Goal: Find contact information: Find contact information

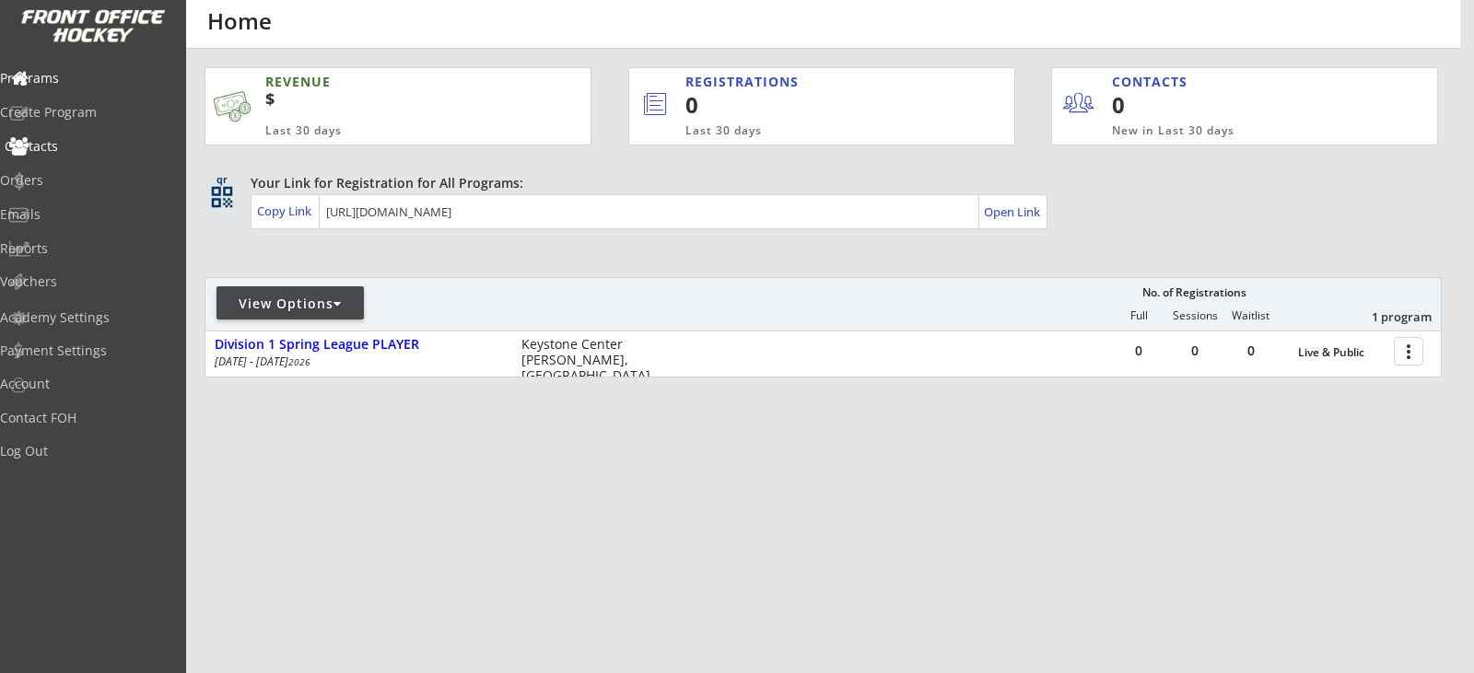
click at [87, 152] on div "Contacts" at bounding box center [88, 146] width 166 height 13
select select ""Players""
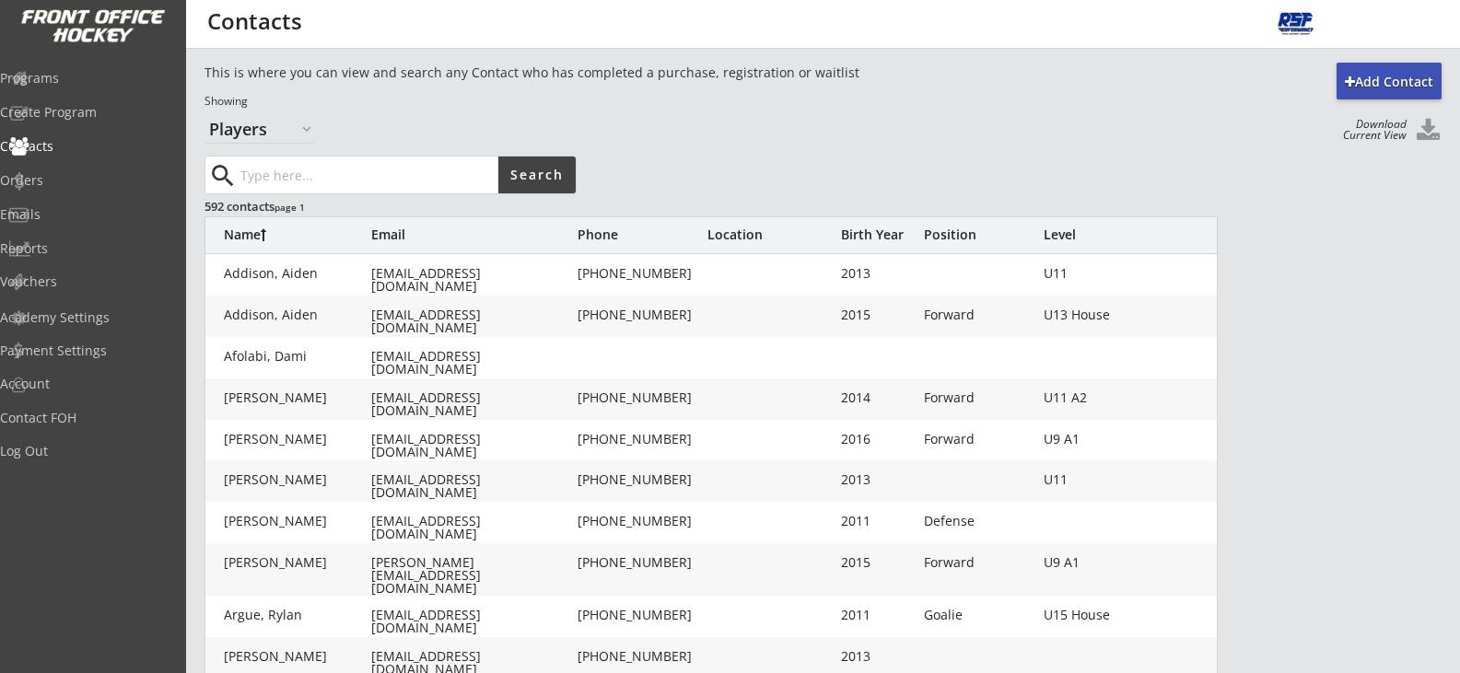
click at [250, 172] on input "input" at bounding box center [368, 175] width 262 height 37
type input "[PERSON_NAME]"
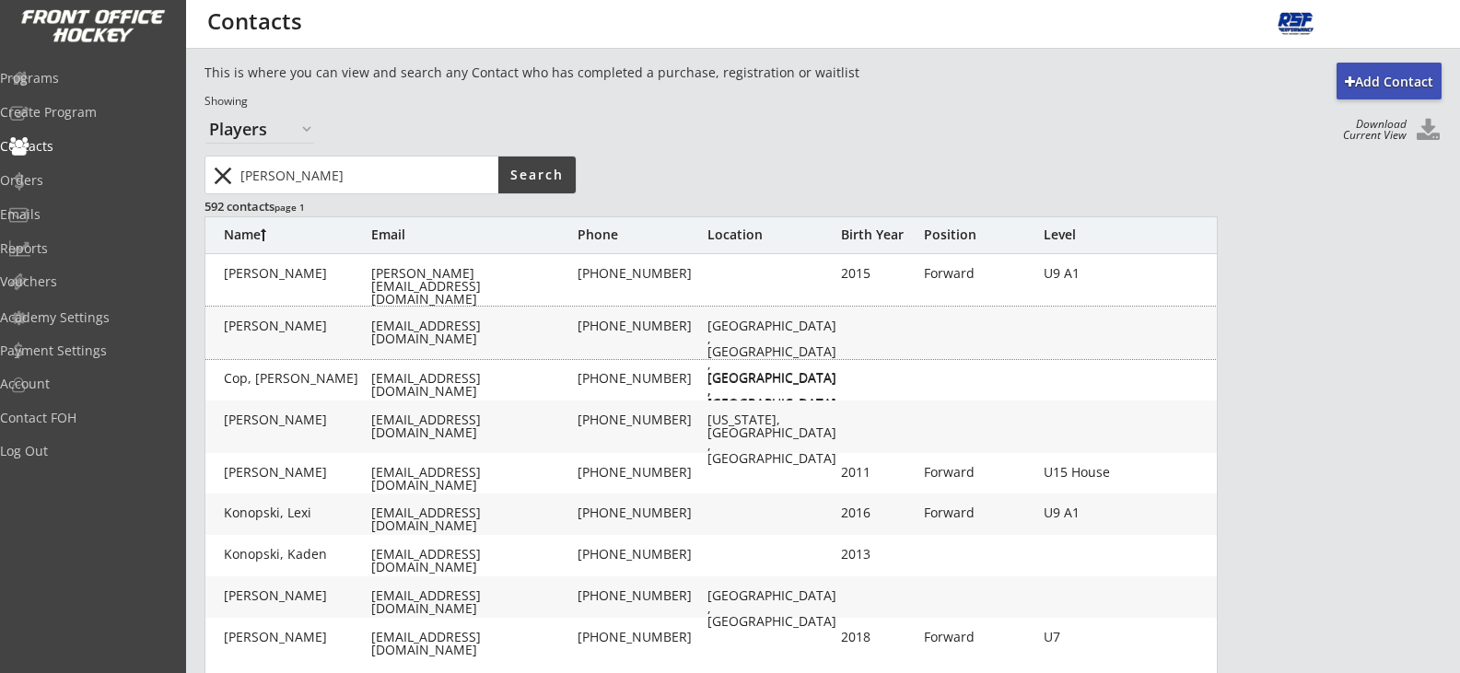
click at [426, 329] on div "[EMAIL_ADDRESS][DOMAIN_NAME]" at bounding box center [472, 333] width 203 height 26
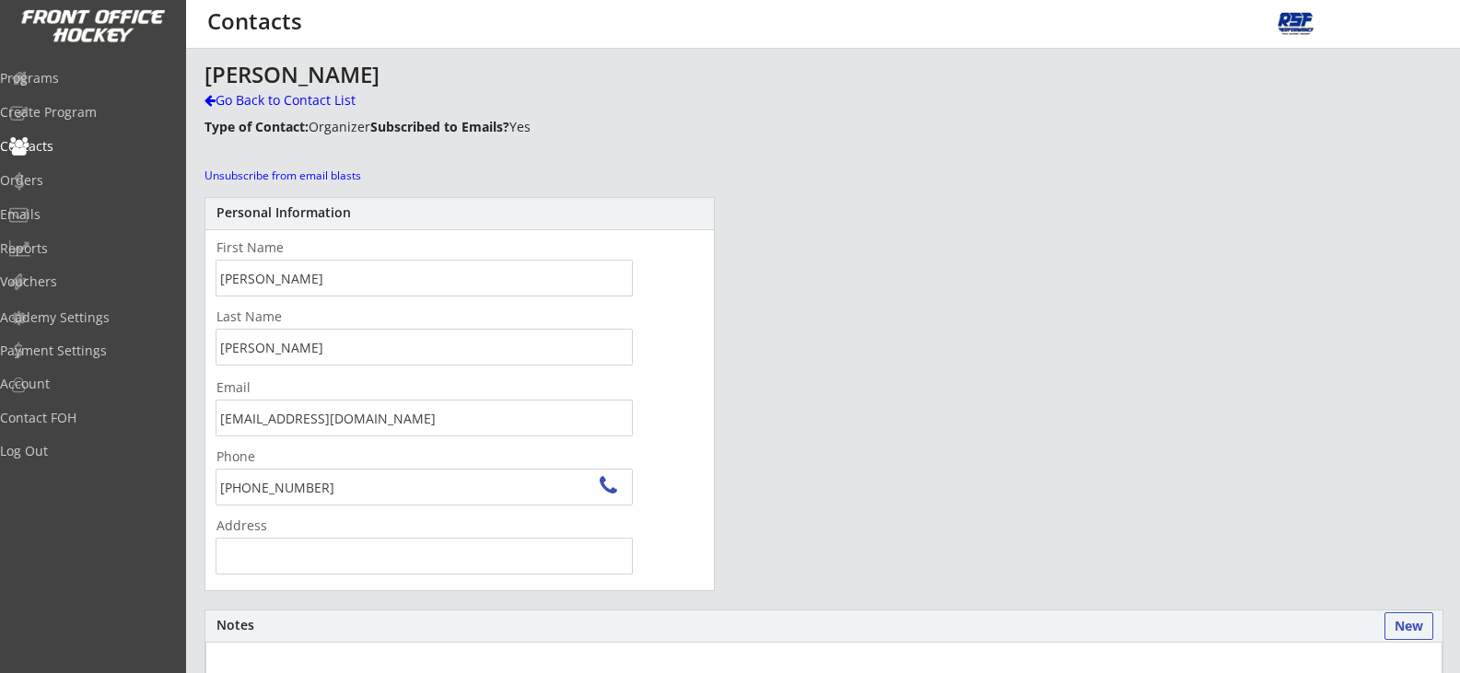
click at [368, 423] on input "[EMAIL_ADDRESS][DOMAIN_NAME]" at bounding box center [424, 418] width 417 height 37
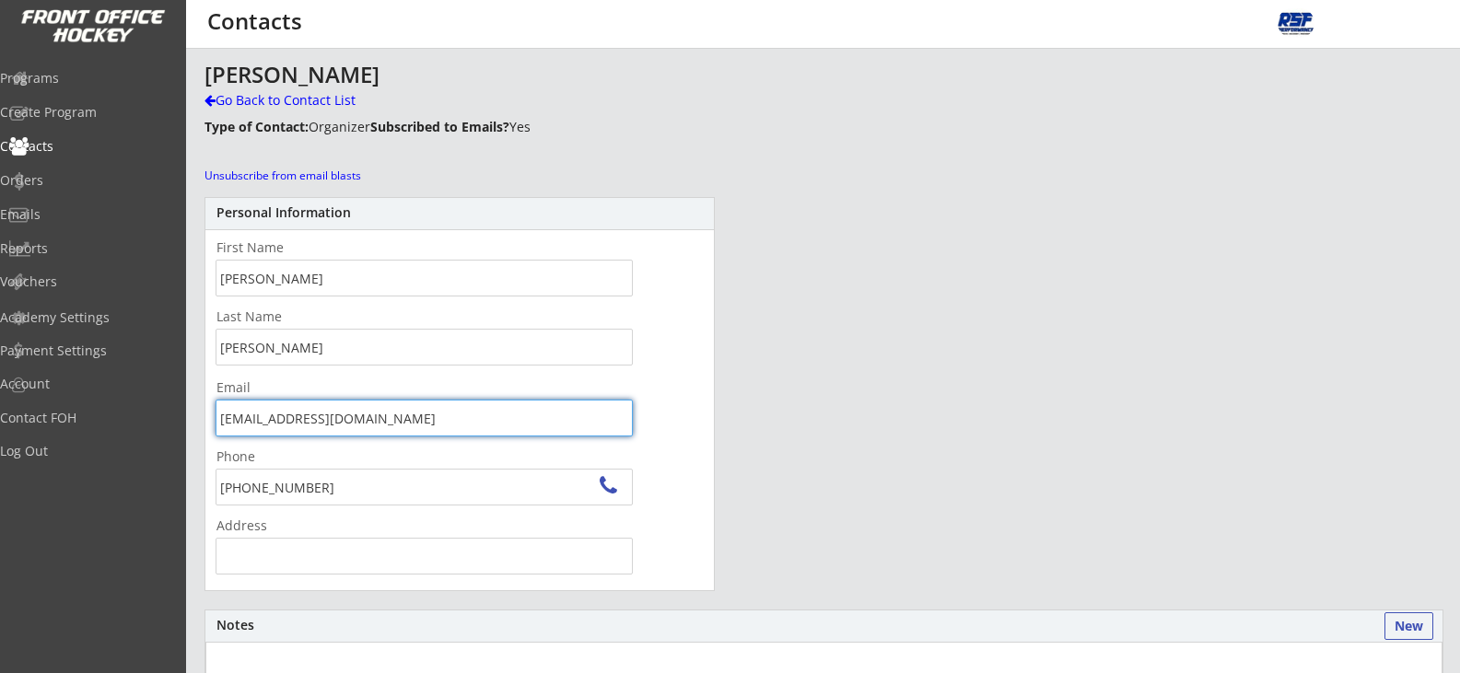
click at [368, 423] on input "[EMAIL_ADDRESS][DOMAIN_NAME]" at bounding box center [424, 418] width 417 height 37
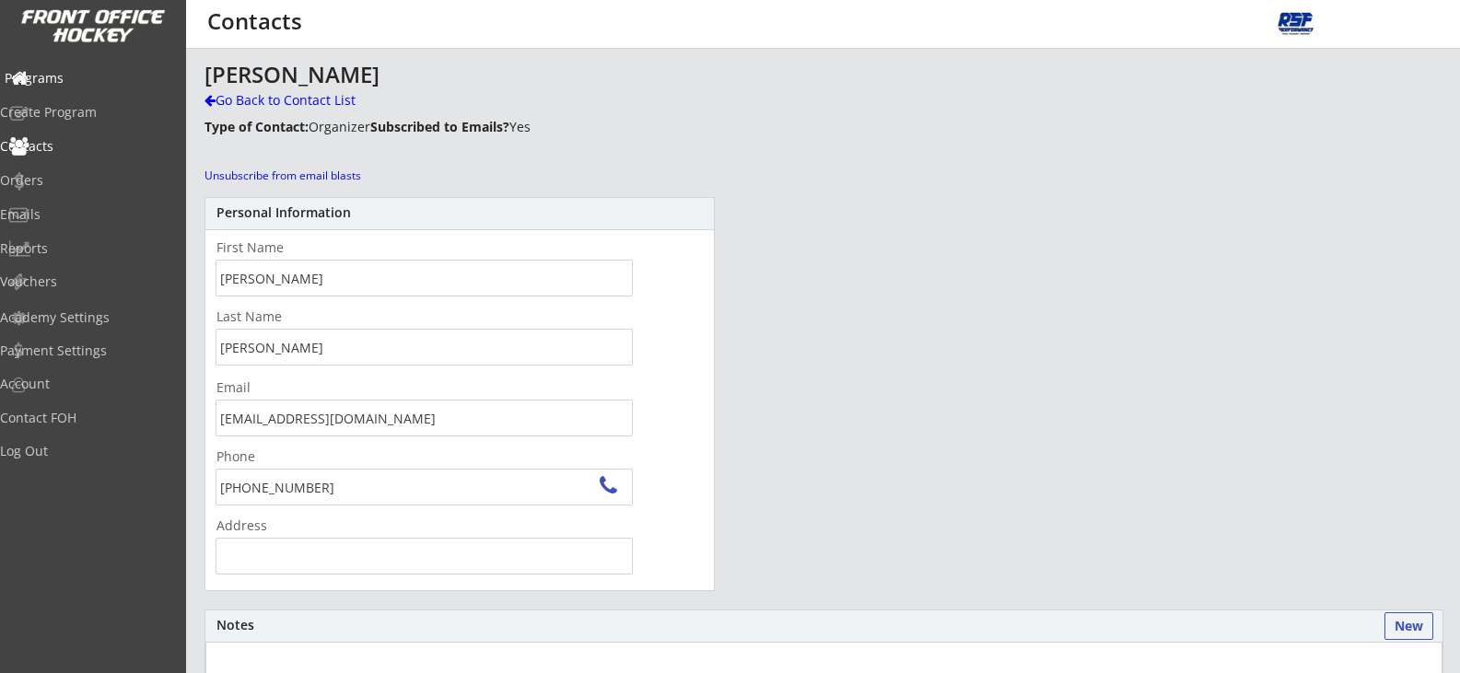
click at [89, 78] on div "Programs" at bounding box center [88, 78] width 166 height 13
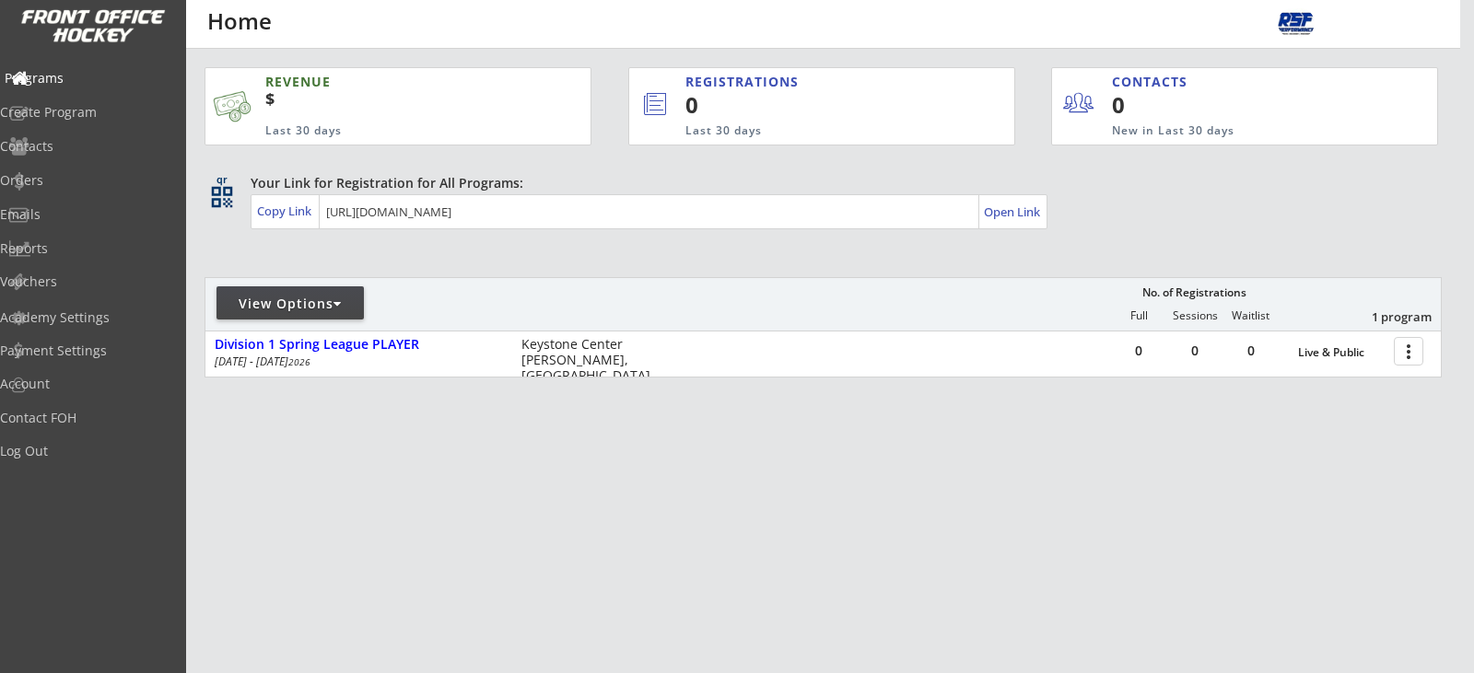
click at [89, 78] on div "Programs" at bounding box center [88, 78] width 166 height 13
